Goal: Navigation & Orientation: Find specific page/section

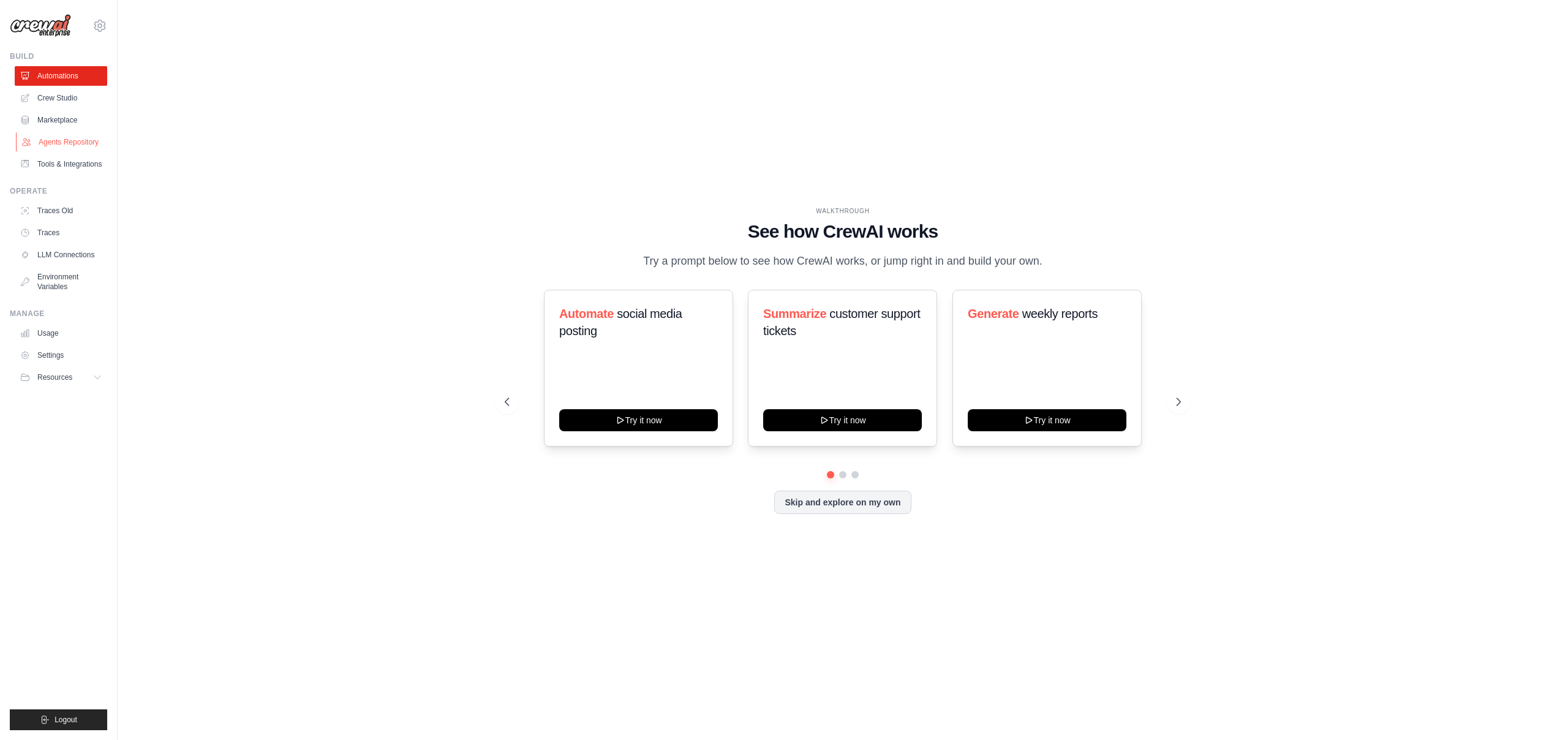
click at [90, 145] on link "Agents Repository" at bounding box center [62, 142] width 93 height 20
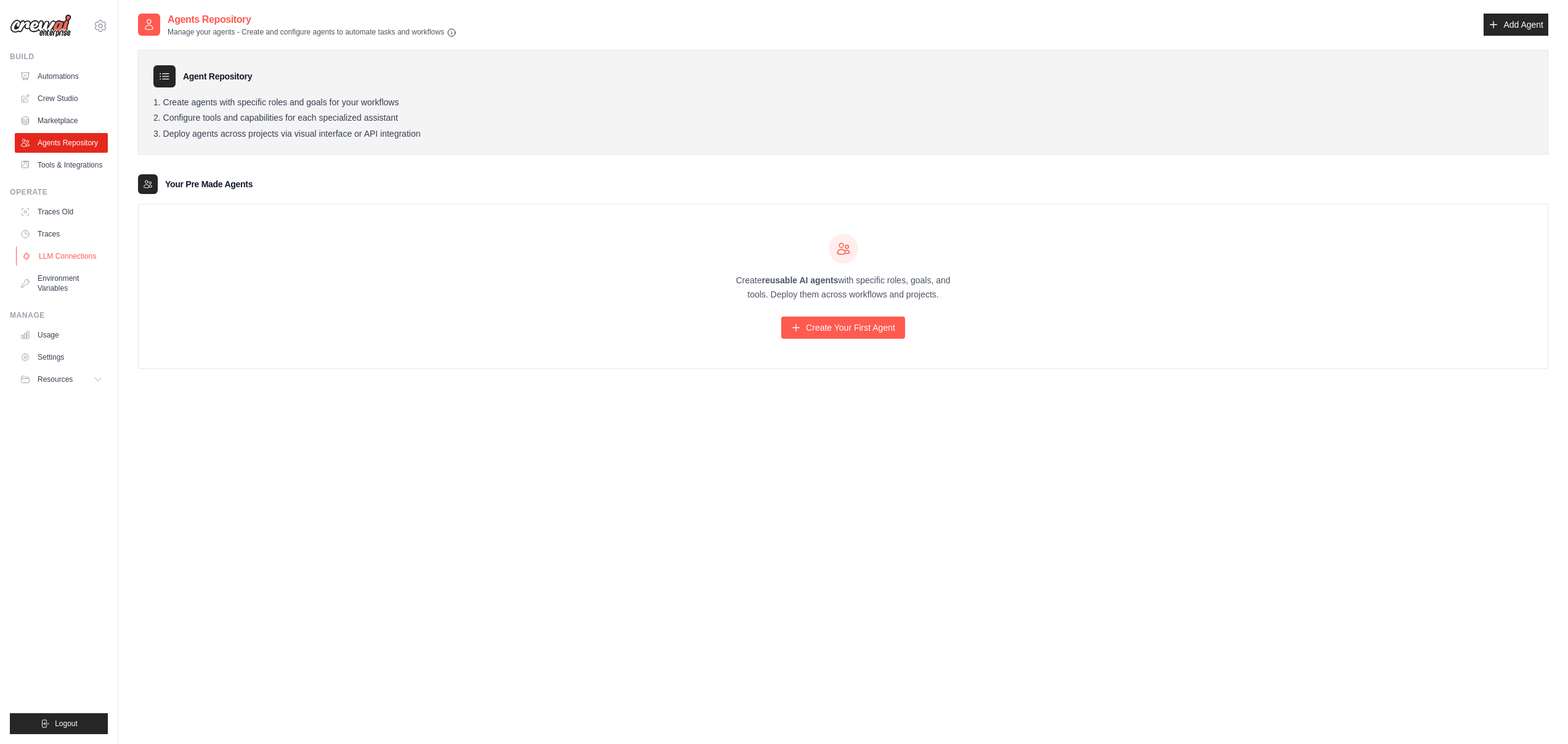
click at [64, 254] on link "LLM Connections" at bounding box center [62, 256] width 93 height 20
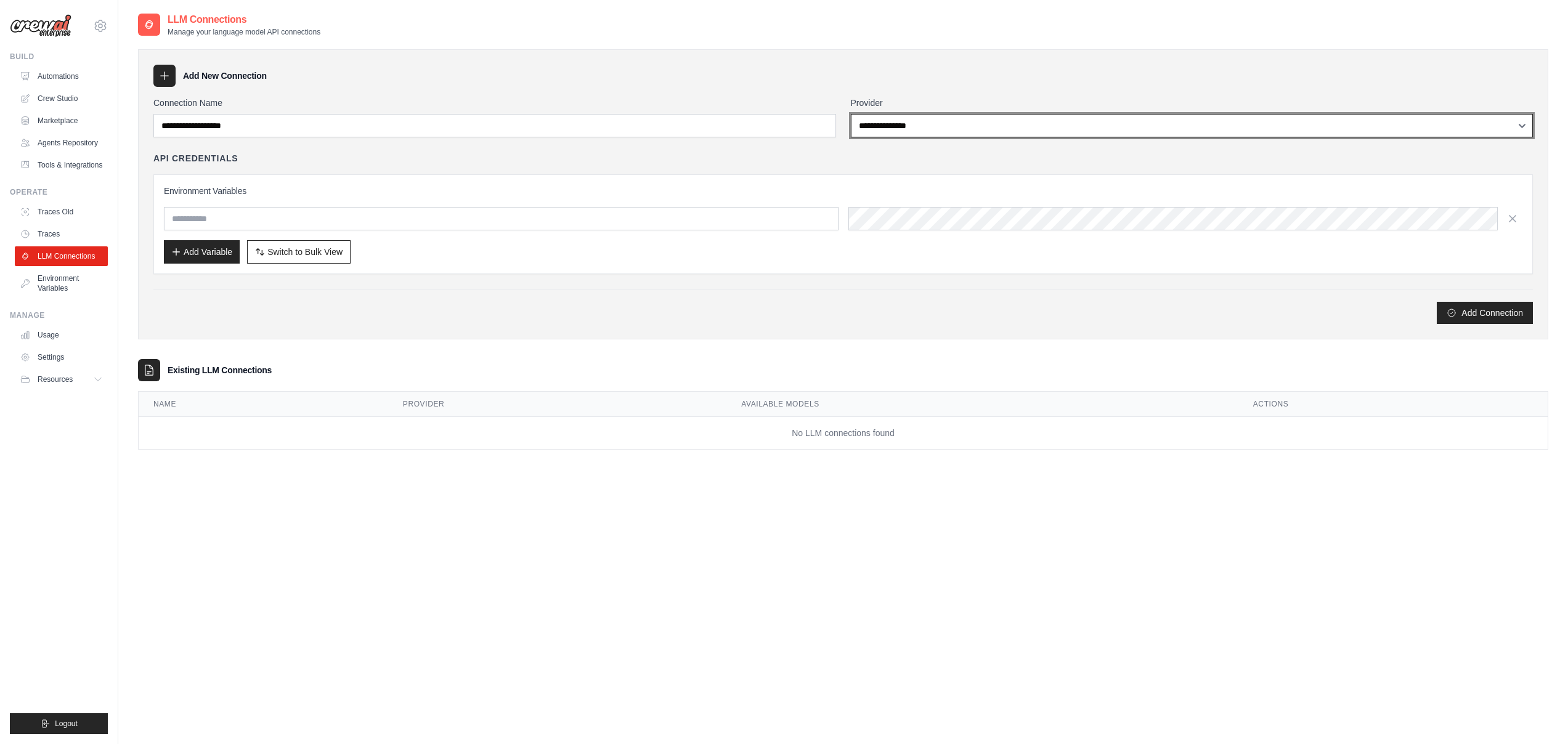
click at [880, 125] on select "**********" at bounding box center [1192, 125] width 683 height 23
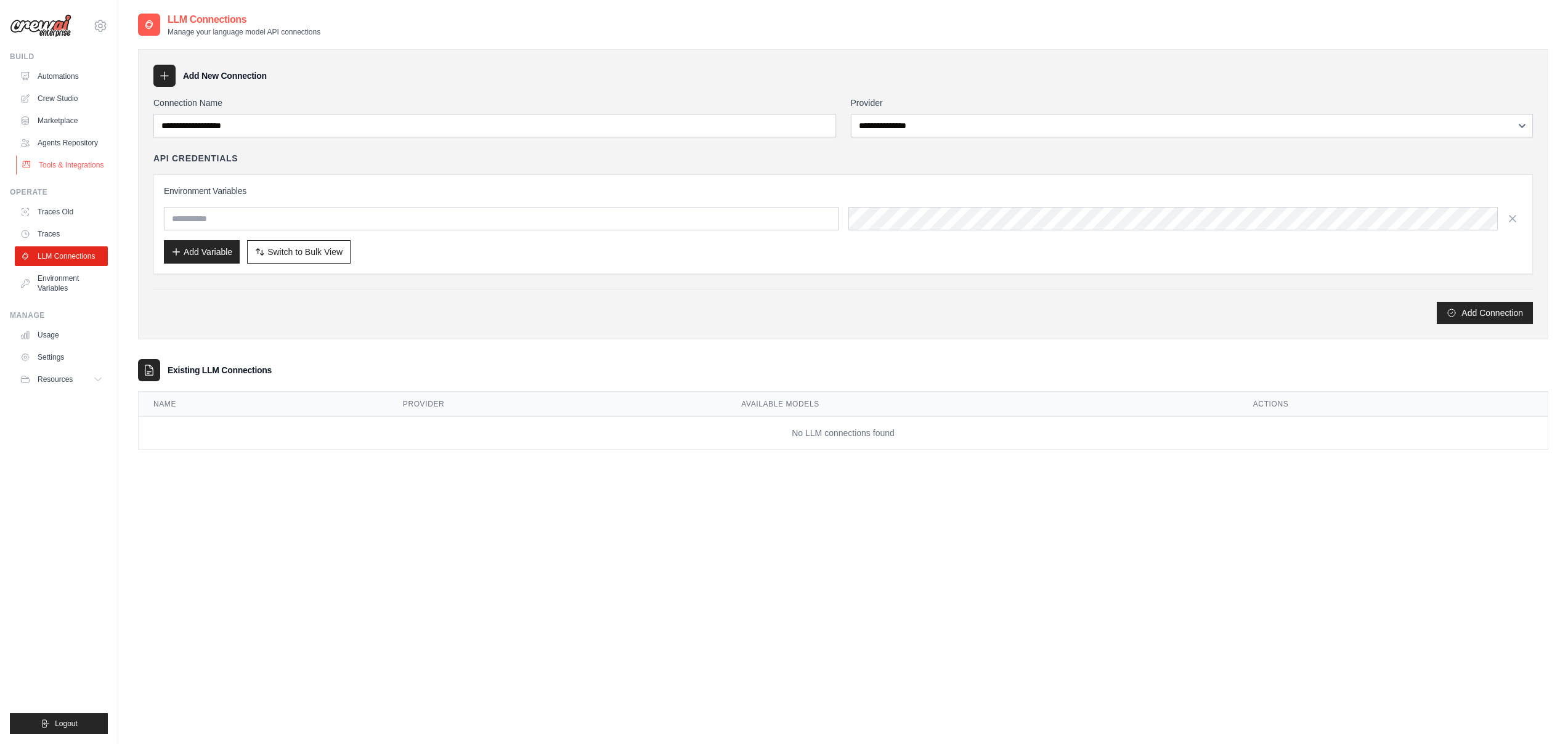
click at [85, 167] on link "Tools & Integrations" at bounding box center [62, 165] width 93 height 20
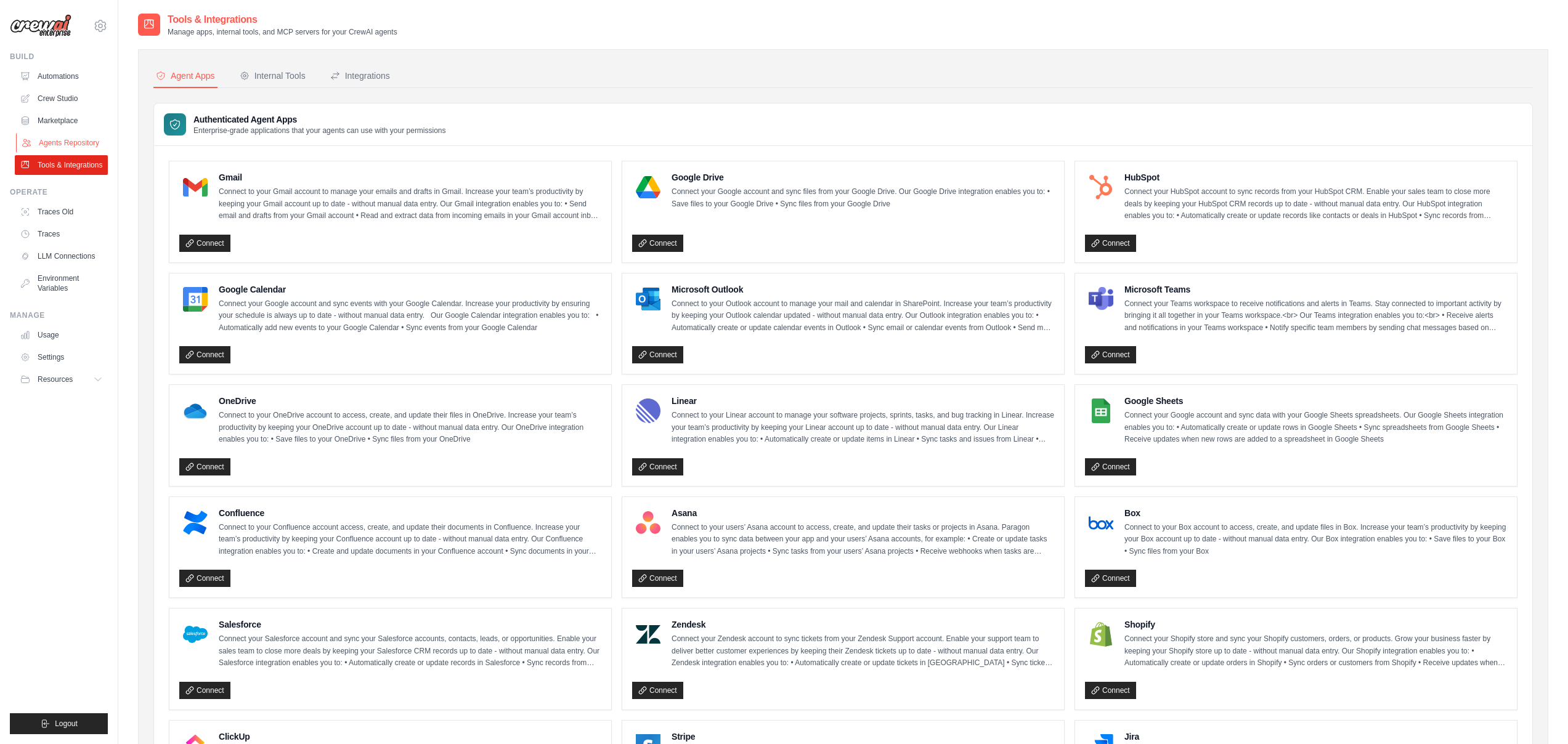
click at [89, 144] on link "Agents Repository" at bounding box center [62, 143] width 93 height 20
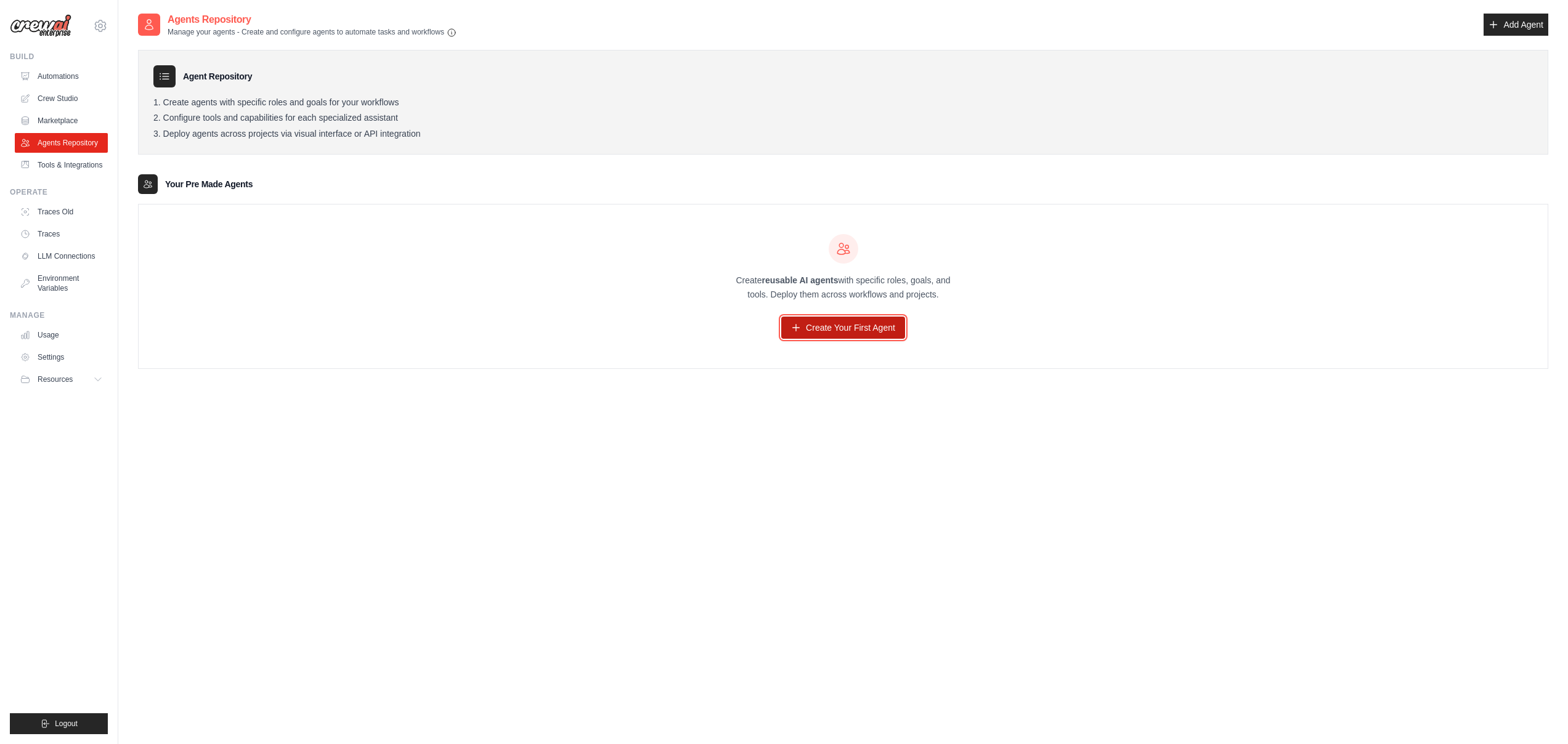
click at [828, 328] on link "Create Your First Agent" at bounding box center [843, 328] width 124 height 22
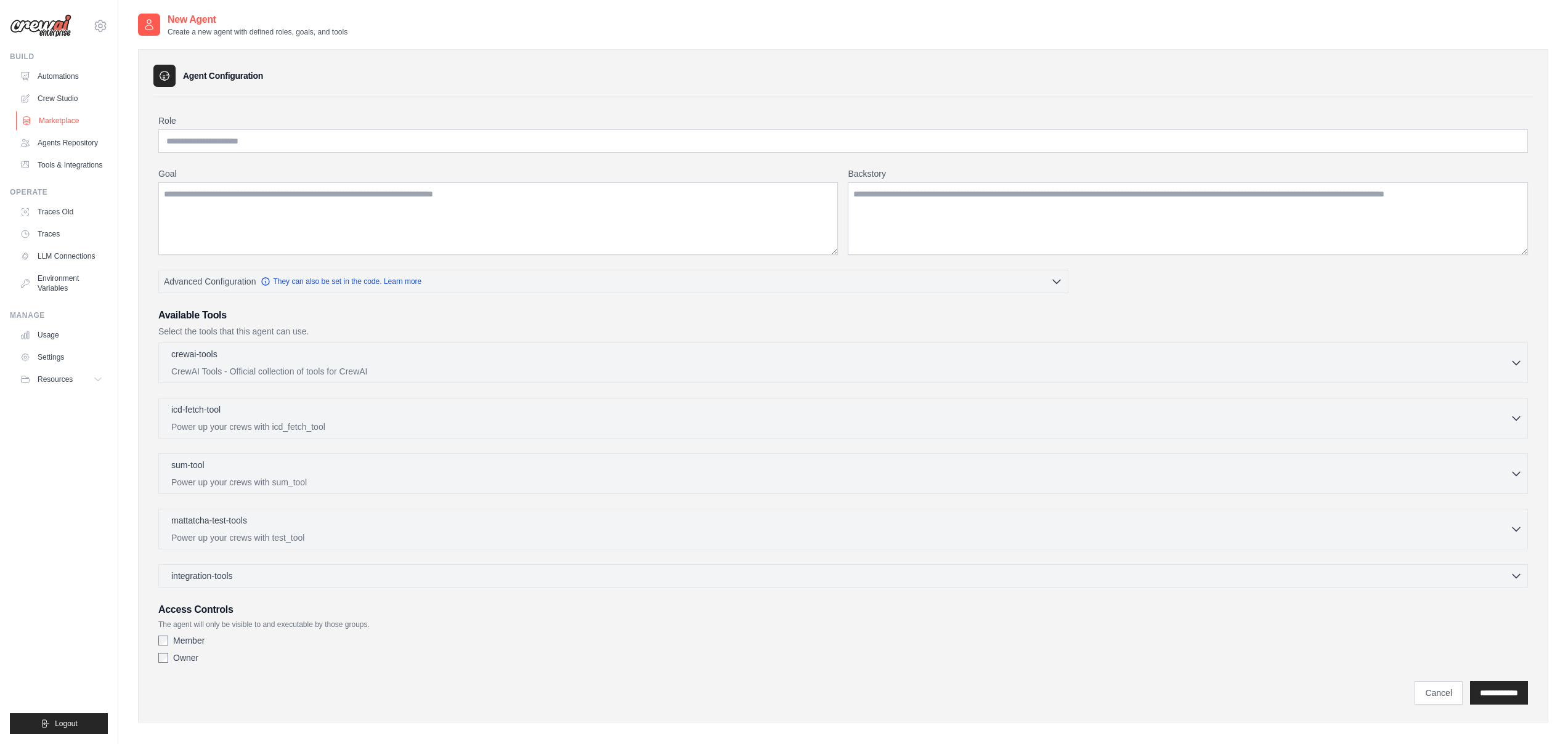
click at [106, 126] on link "Marketplace" at bounding box center [62, 120] width 93 height 20
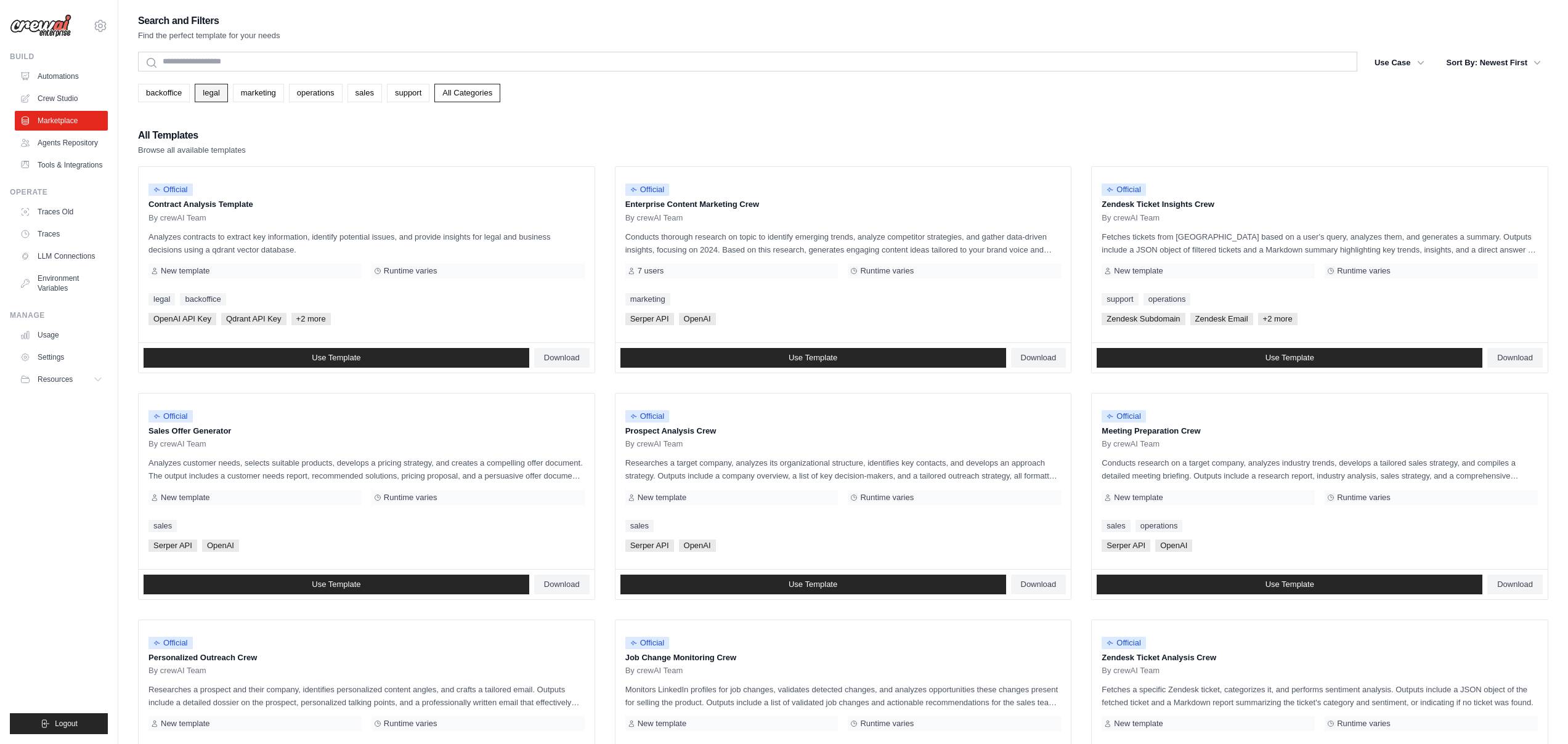
click at [206, 90] on link "legal" at bounding box center [211, 93] width 33 height 19
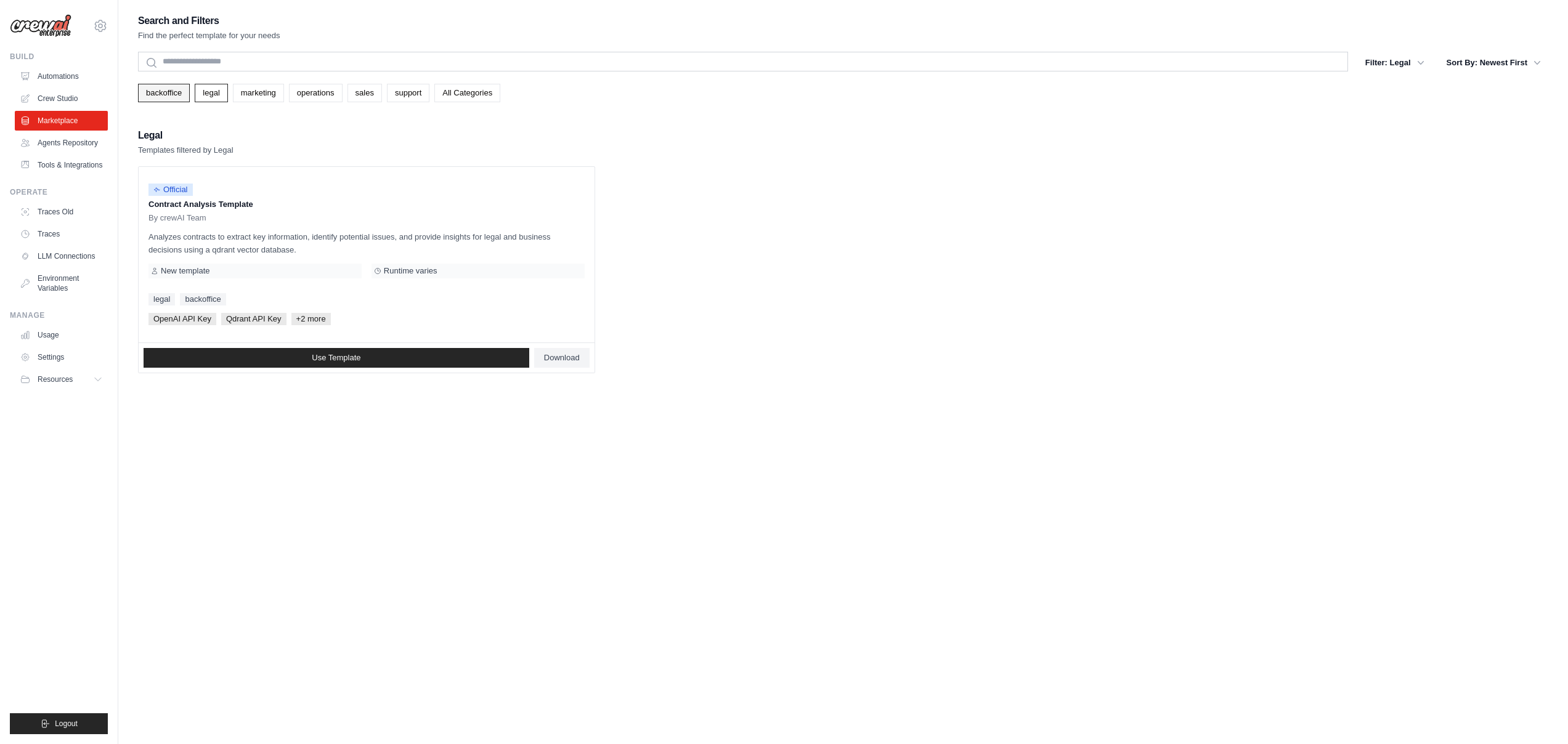
click at [180, 98] on link "backoffice" at bounding box center [164, 93] width 52 height 19
click at [247, 96] on link "marketing" at bounding box center [258, 93] width 51 height 19
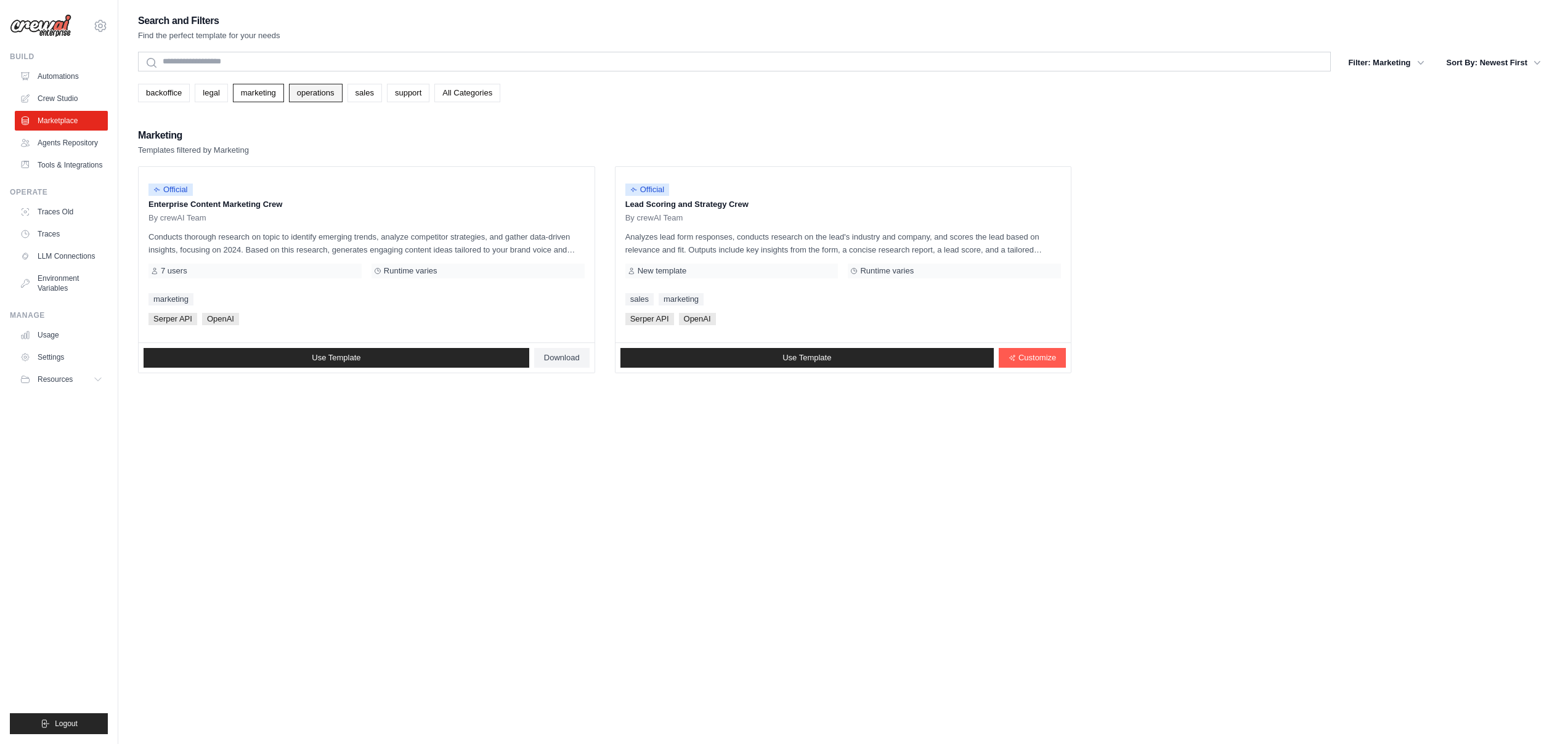
click at [308, 95] on link "operations" at bounding box center [316, 93] width 54 height 19
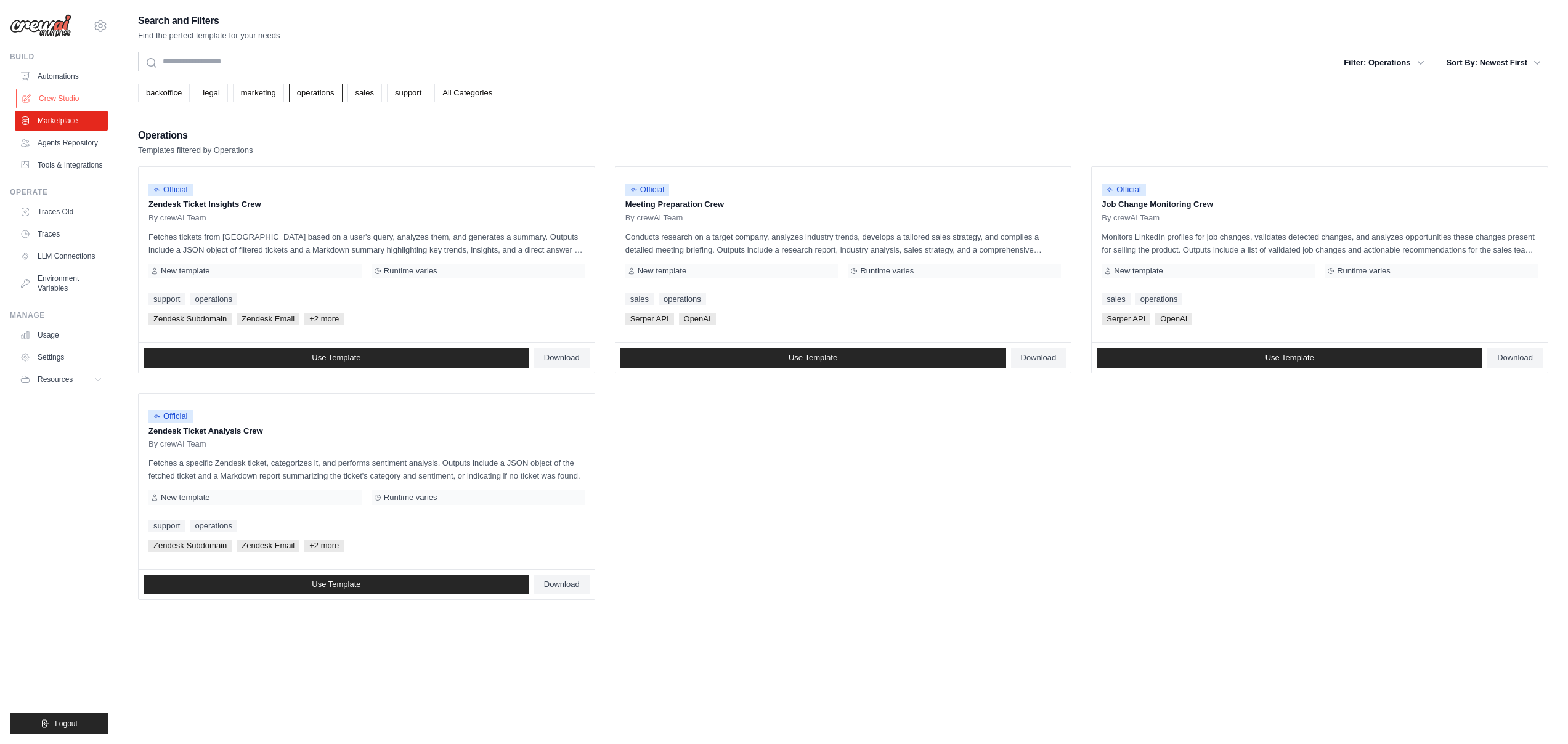
click at [74, 99] on link "Crew Studio" at bounding box center [62, 99] width 93 height 20
